Goal: Task Accomplishment & Management: Manage account settings

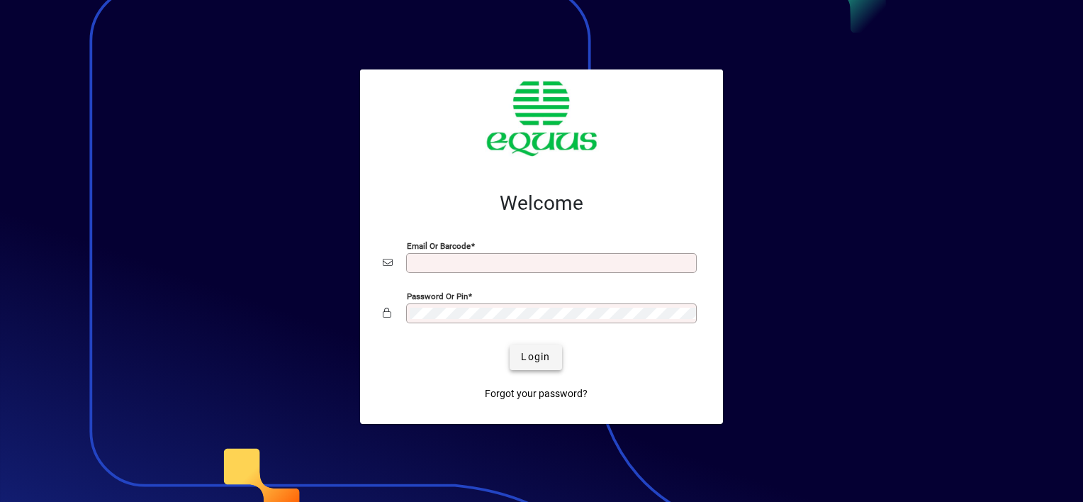
type input "**********"
click at [534, 359] on span "Login" at bounding box center [535, 356] width 29 height 15
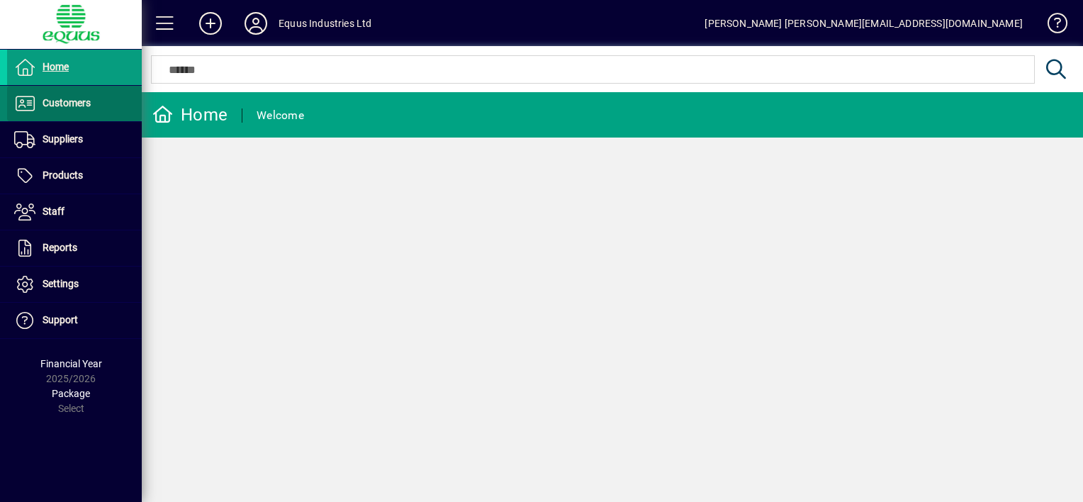
click at [79, 103] on span "Customers" at bounding box center [67, 102] width 48 height 11
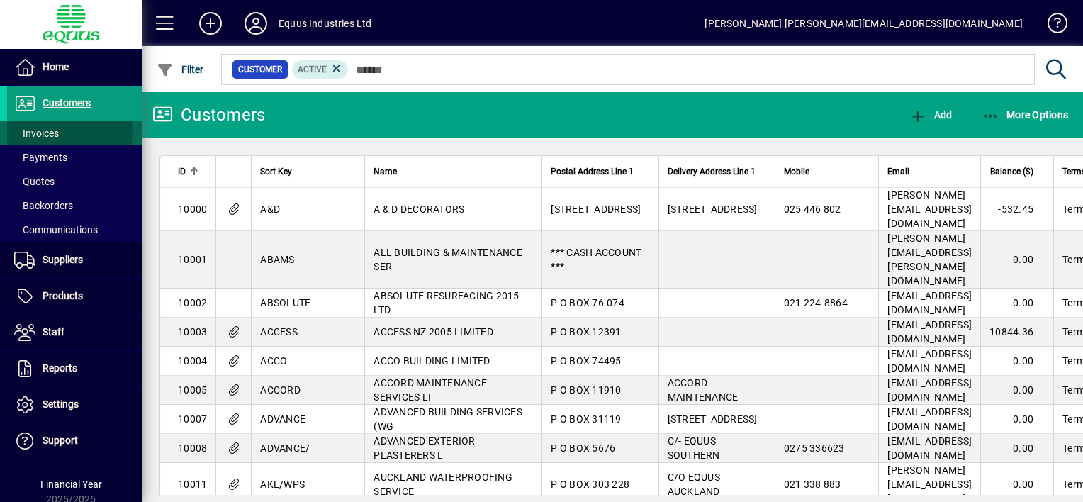
click at [60, 132] on span at bounding box center [74, 133] width 135 height 34
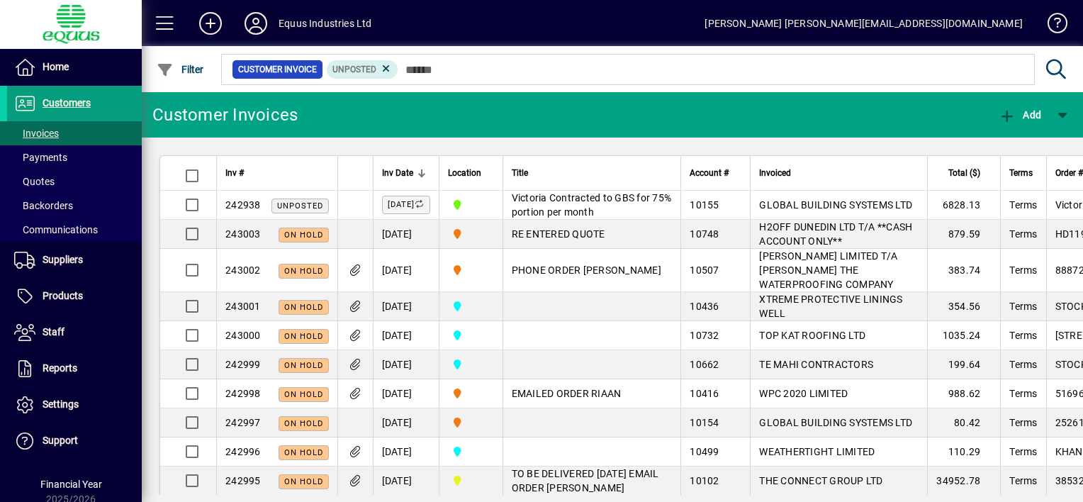
click at [261, 23] on icon at bounding box center [256, 23] width 28 height 23
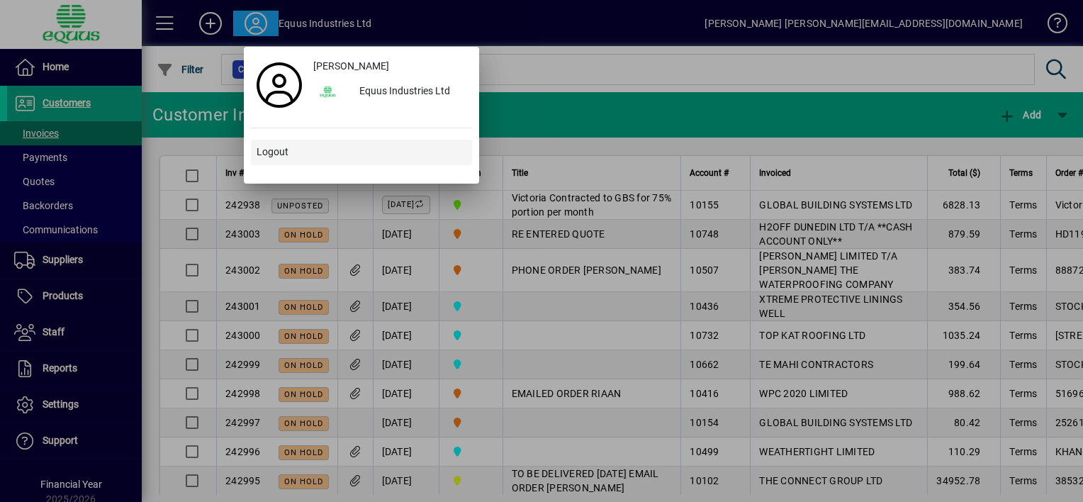
click at [277, 154] on span "Logout" at bounding box center [273, 152] width 32 height 15
